Goal: Information Seeking & Learning: Check status

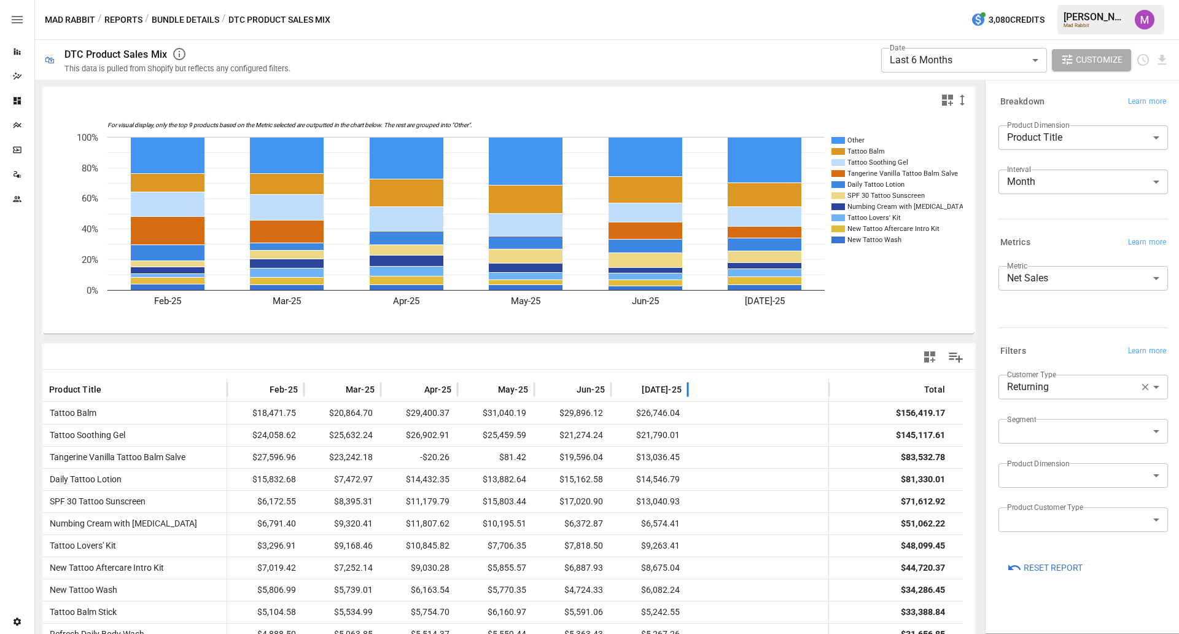
click at [668, 389] on span "[DATE]-25" at bounding box center [662, 389] width 40 height 12
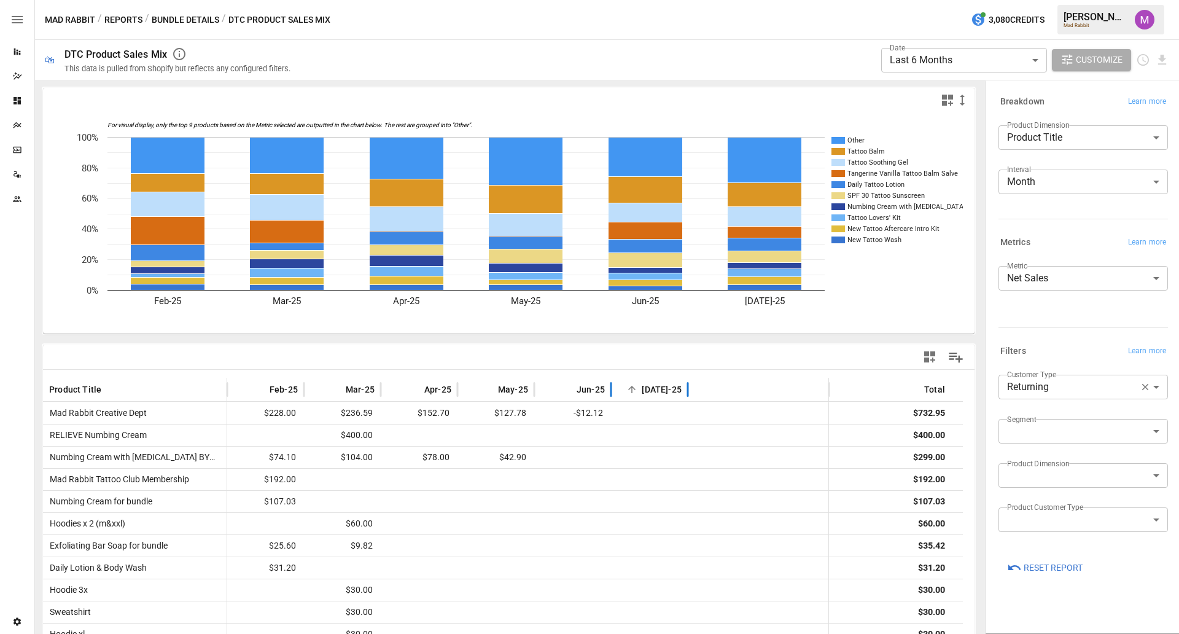
click at [668, 389] on span "[DATE]-25" at bounding box center [662, 389] width 40 height 12
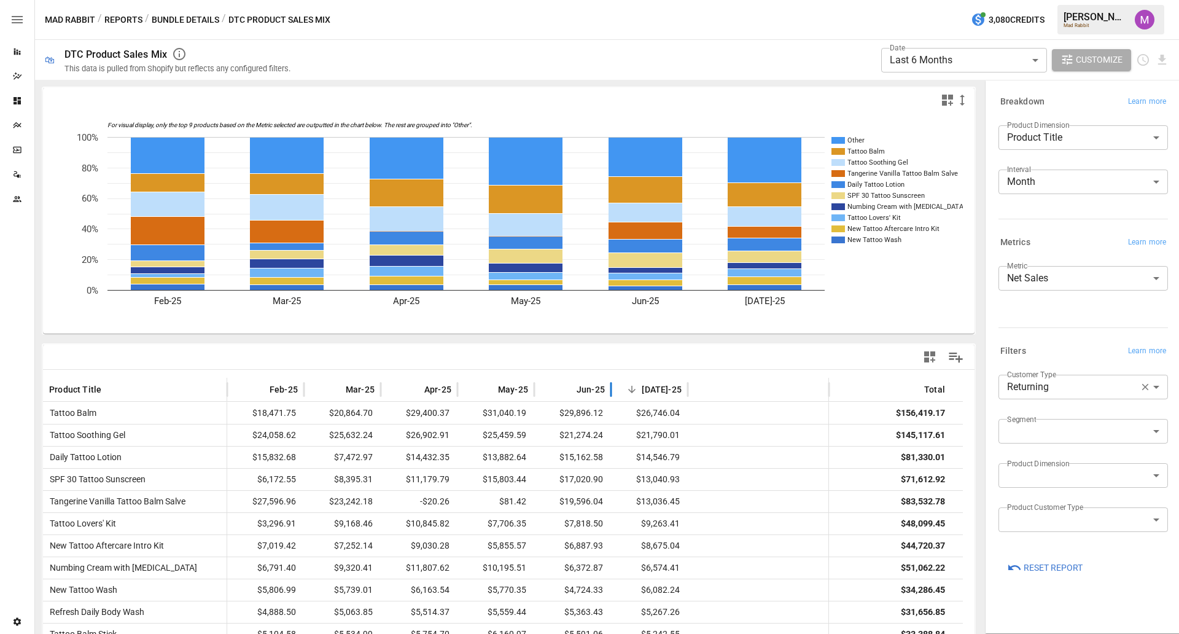
click at [1071, 0] on body "**********" at bounding box center [589, 0] width 1179 height 0
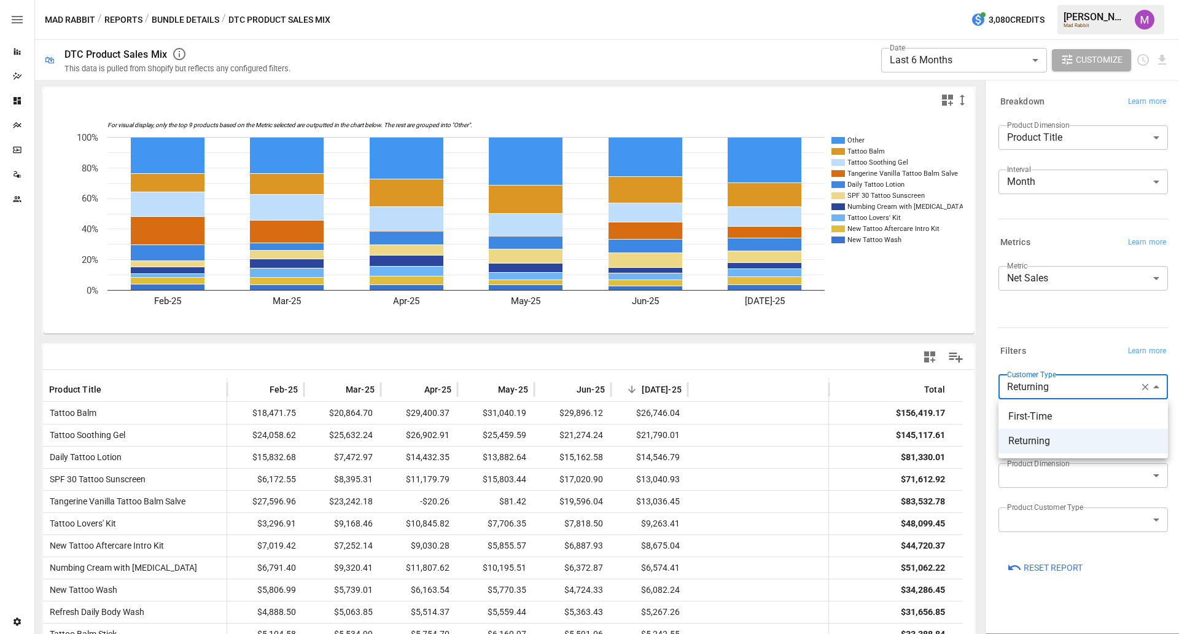
click at [1043, 413] on span "First-Time" at bounding box center [1084, 416] width 150 height 15
type input "**********"
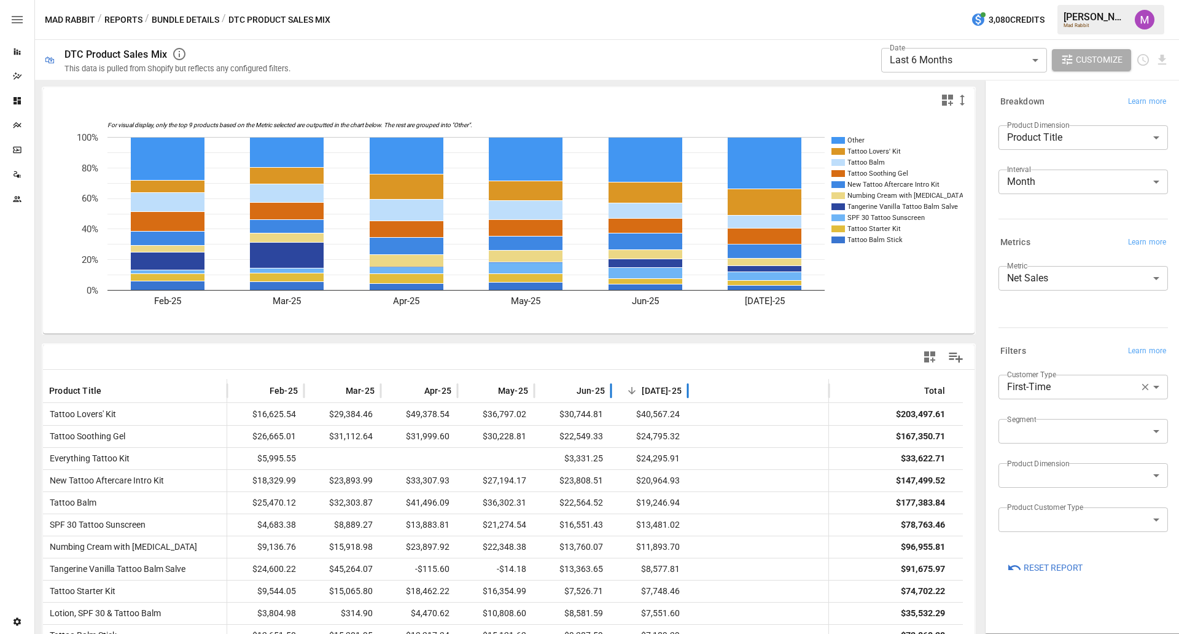
click at [670, 394] on span "[DATE]-25" at bounding box center [662, 391] width 40 height 12
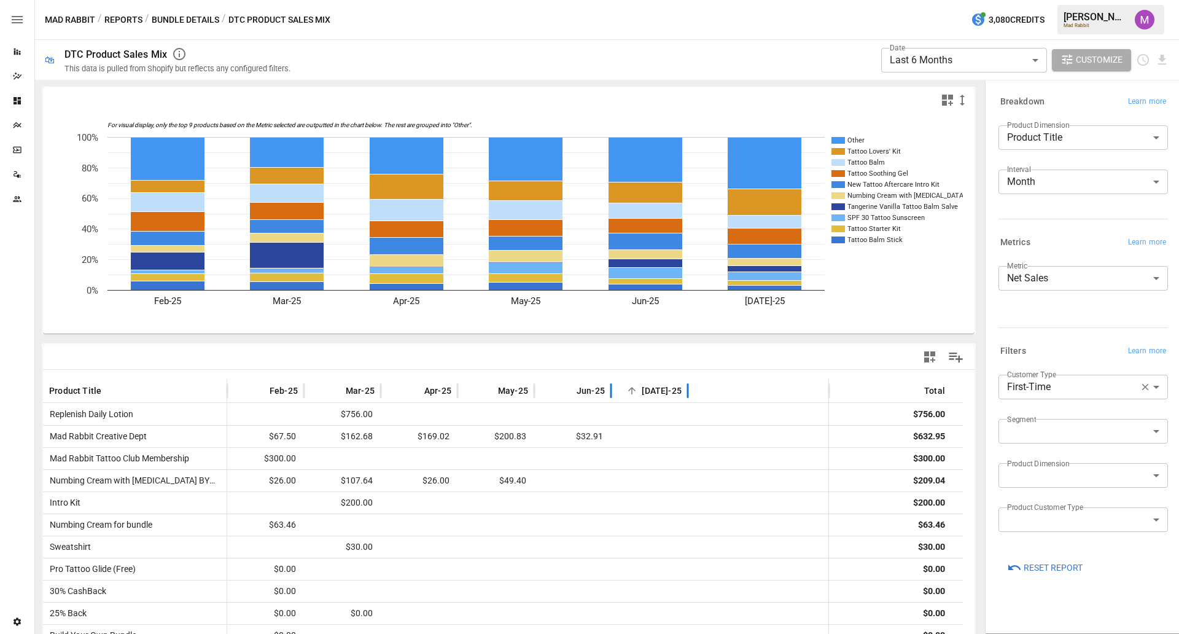
click at [670, 394] on span "[DATE]-25" at bounding box center [662, 391] width 40 height 12
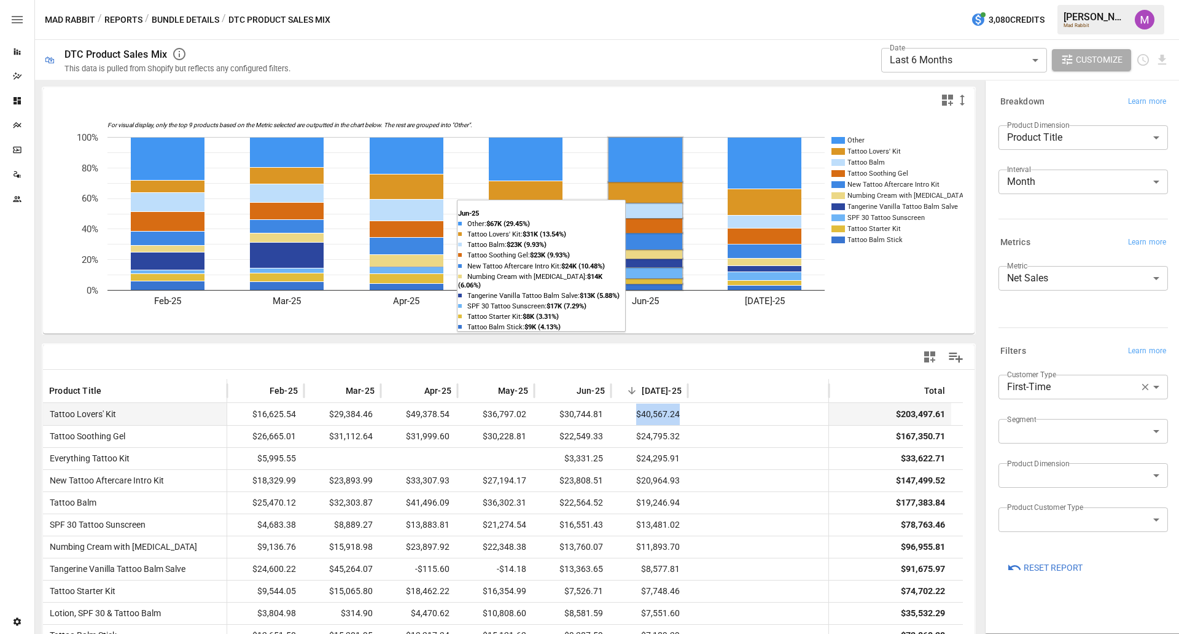
drag, startPoint x: 714, startPoint y: 411, endPoint x: 622, endPoint y: 412, distance: 92.8
click at [622, 412] on div "Tattoo Lovers' Kit $16,625.54 $29,384.46 $49,378.54 $36,797.02 $30,744.81 $40,5…" at bounding box center [503, 414] width 920 height 22
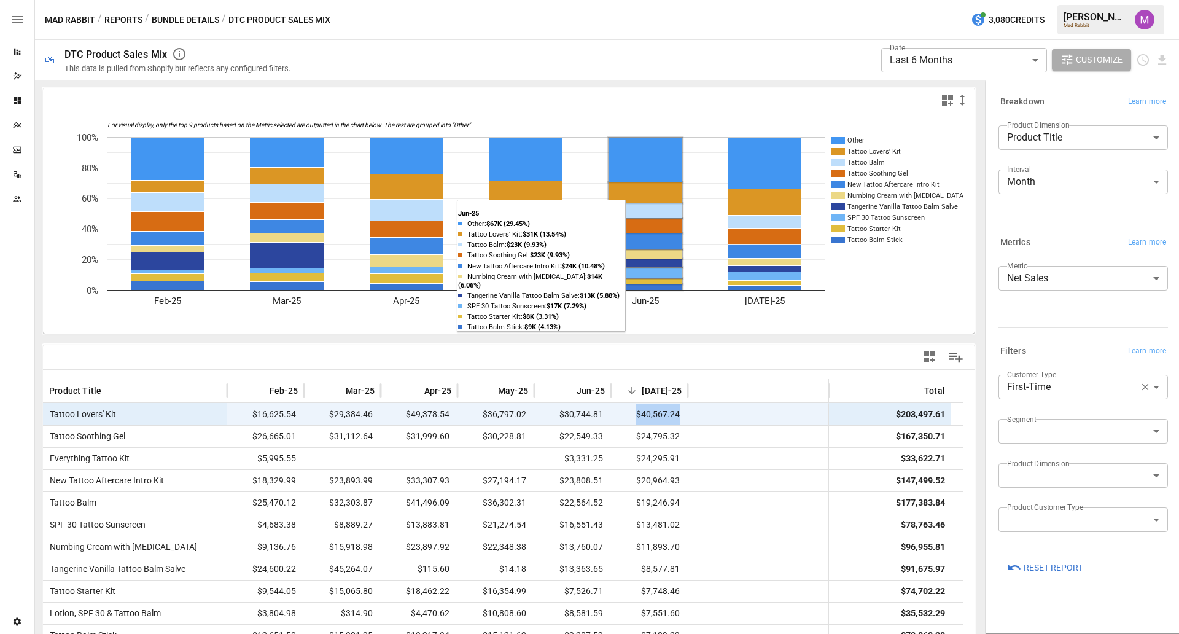
click at [727, 419] on div at bounding box center [758, 414] width 141 height 22
click at [662, 394] on span "[DATE]-25" at bounding box center [662, 391] width 40 height 12
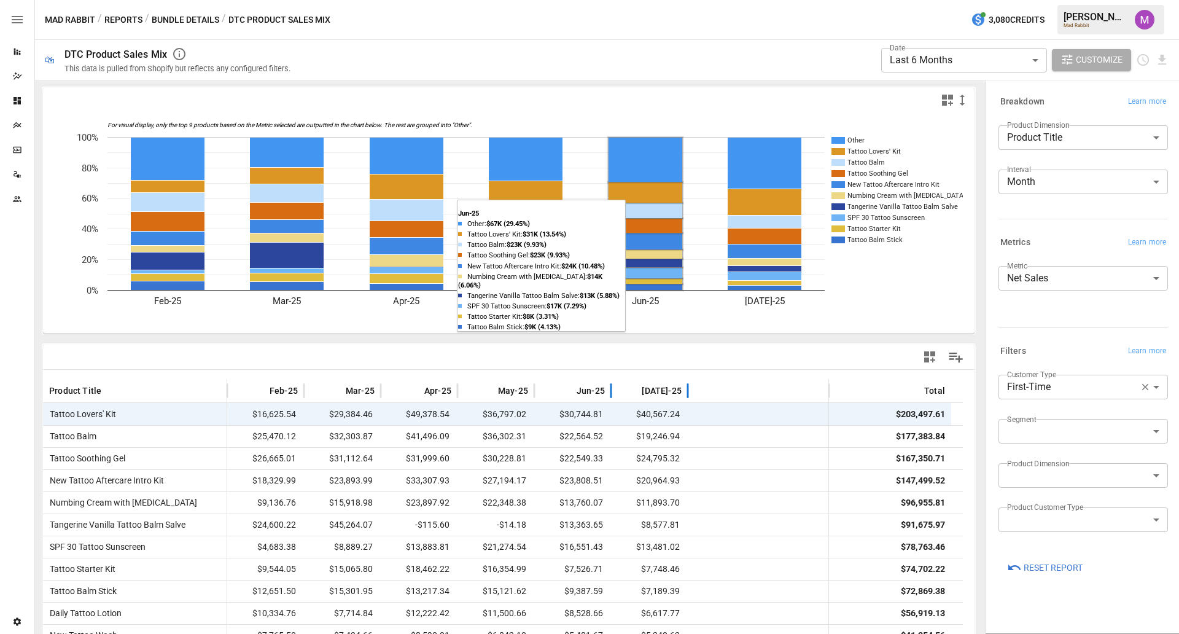
click at [662, 394] on span "[DATE]-25" at bounding box center [662, 391] width 40 height 12
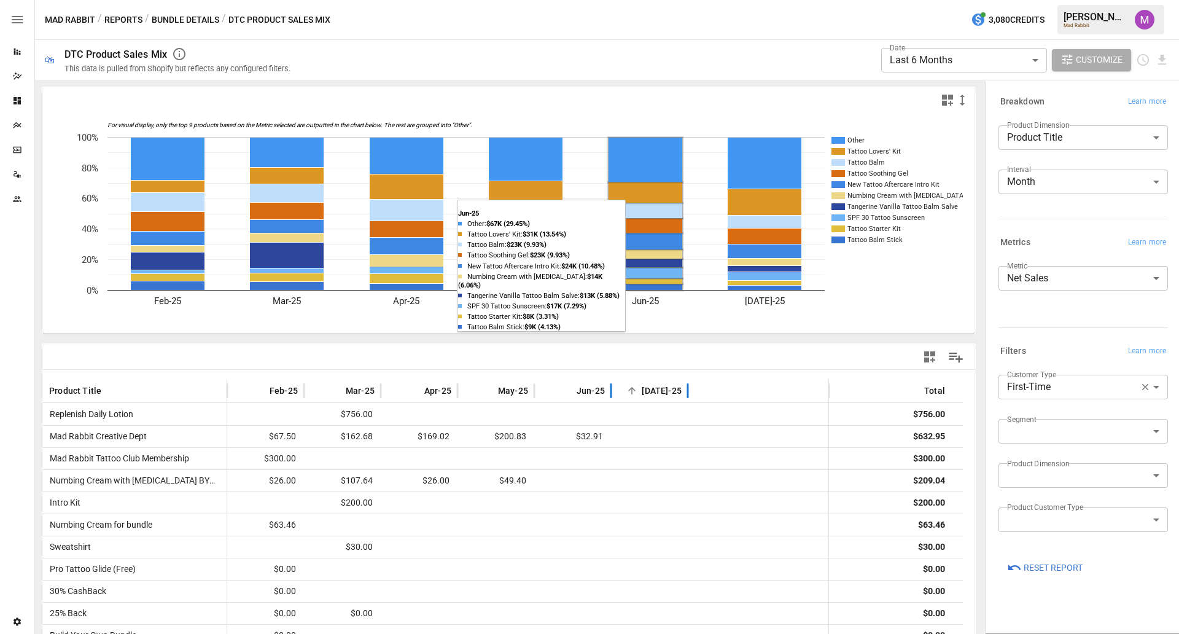
click at [662, 394] on span "[DATE]-25" at bounding box center [662, 391] width 40 height 12
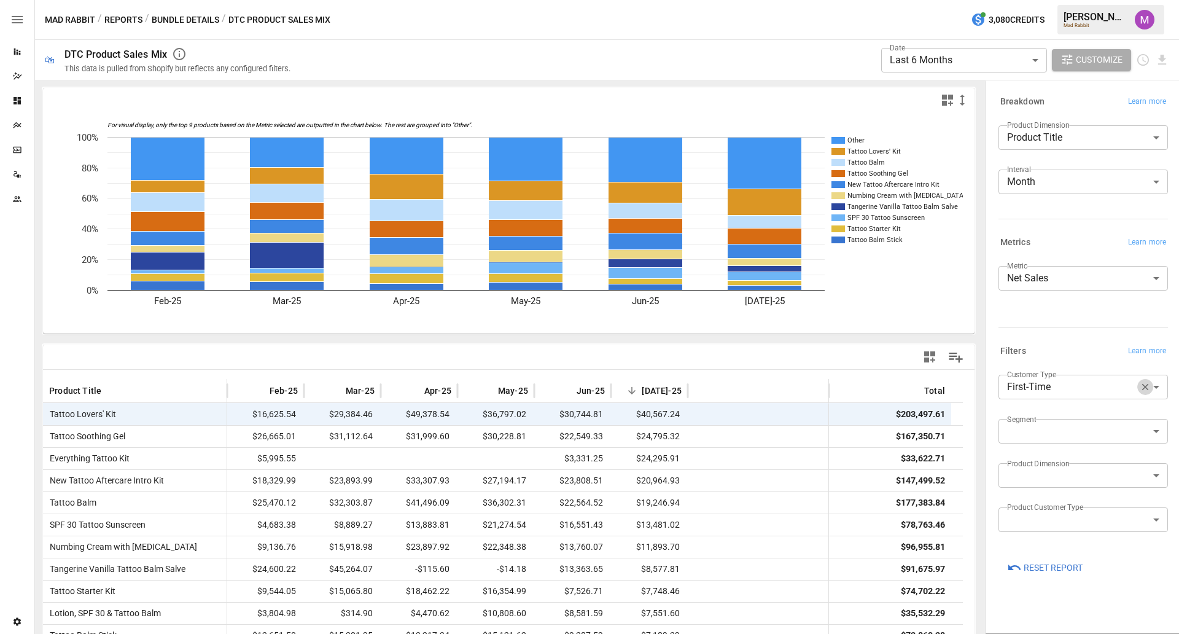
click at [1142, 390] on icon "button" at bounding box center [1145, 386] width 11 height 11
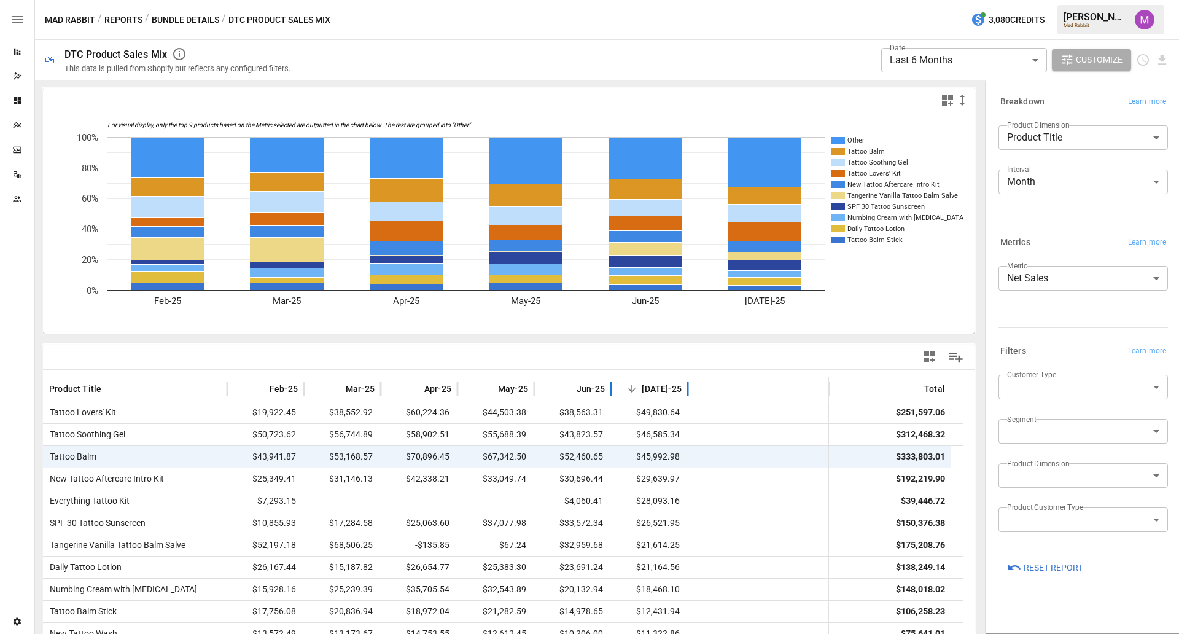
click at [661, 389] on span "[DATE]-25" at bounding box center [662, 389] width 40 height 12
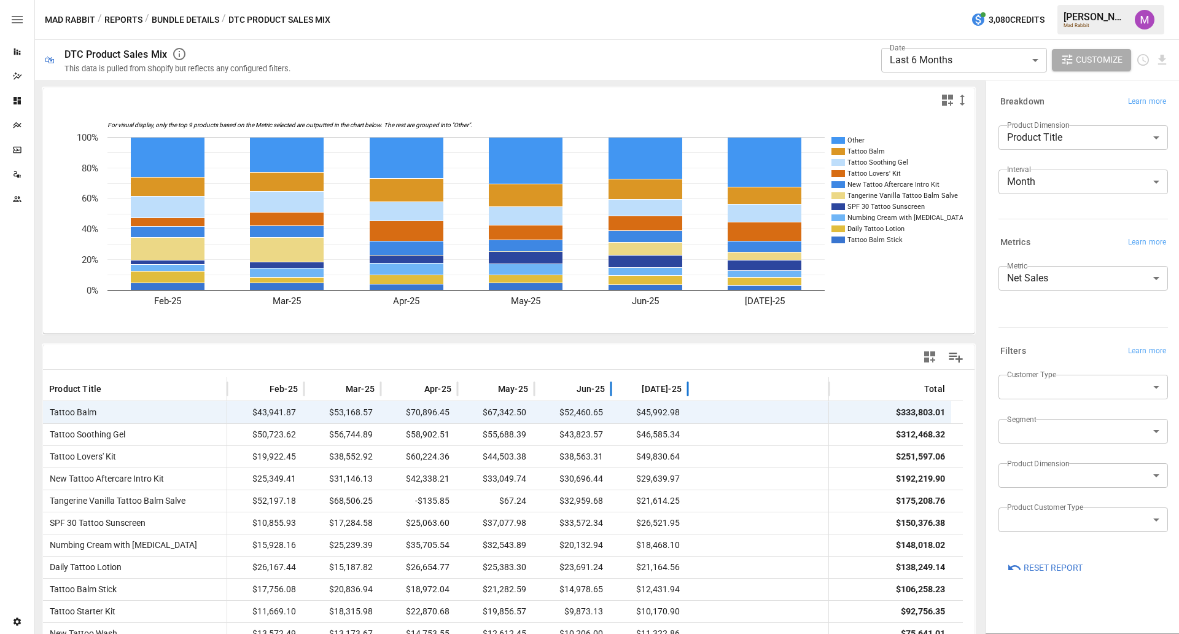
click at [661, 389] on span "[DATE]-25" at bounding box center [662, 389] width 40 height 12
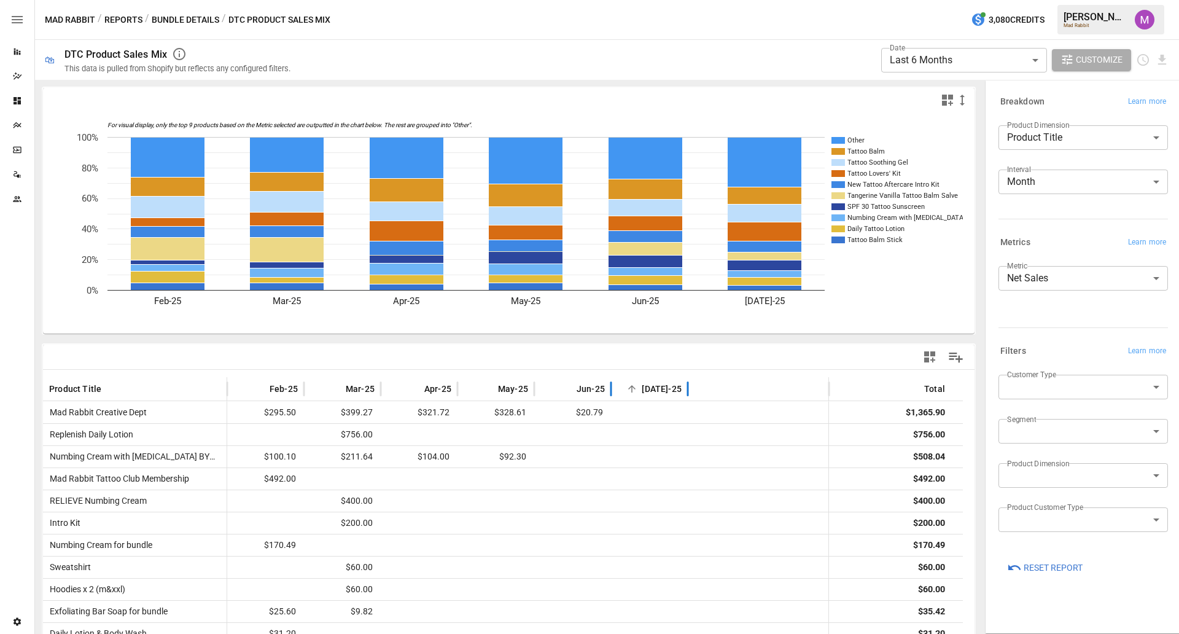
click at [661, 389] on span "[DATE]-25" at bounding box center [662, 389] width 40 height 12
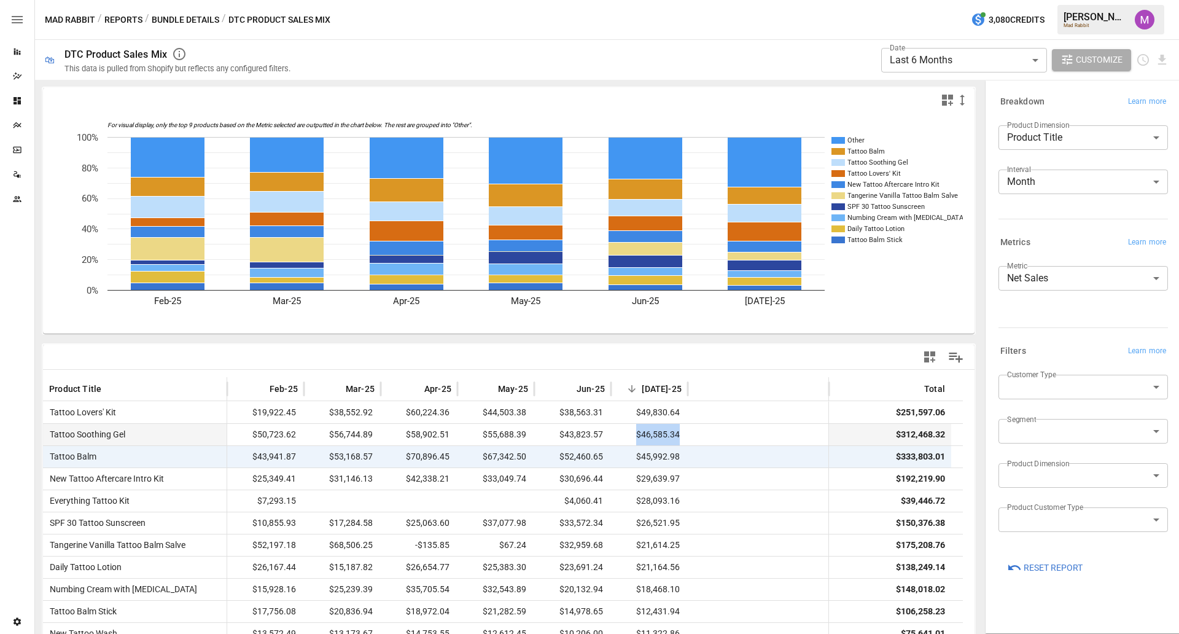
drag, startPoint x: 696, startPoint y: 436, endPoint x: 637, endPoint y: 437, distance: 59.0
click at [637, 437] on div "Tattoo Soothing Gel $50,723.62 $56,744.89 $58,902.51 $55,688.39 $43,823.57 $46,…" at bounding box center [503, 434] width 920 height 22
